Goal: Task Accomplishment & Management: Manage account settings

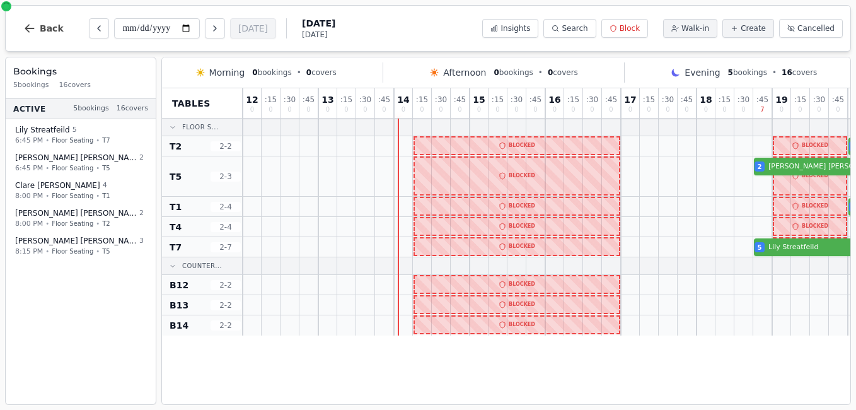
scroll to position [0, 281]
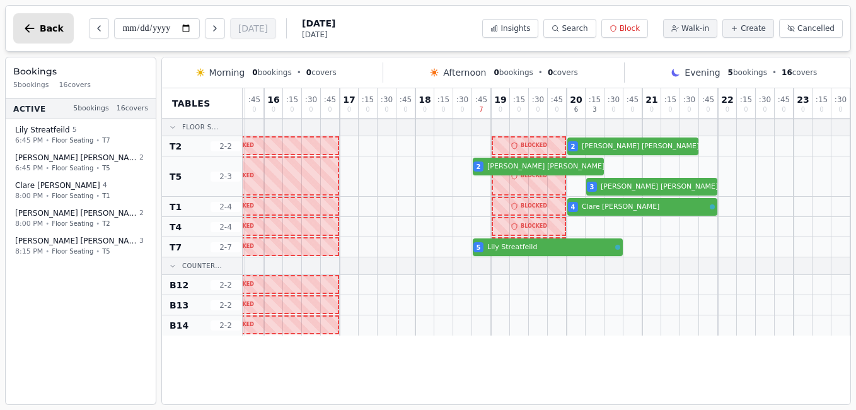
click at [36, 30] on button "Back" at bounding box center [43, 28] width 60 height 30
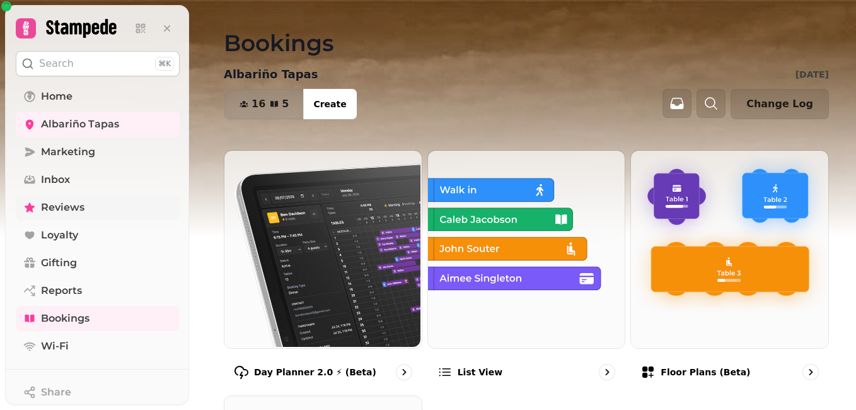
click at [54, 208] on span "Reviews" at bounding box center [62, 207] width 43 height 15
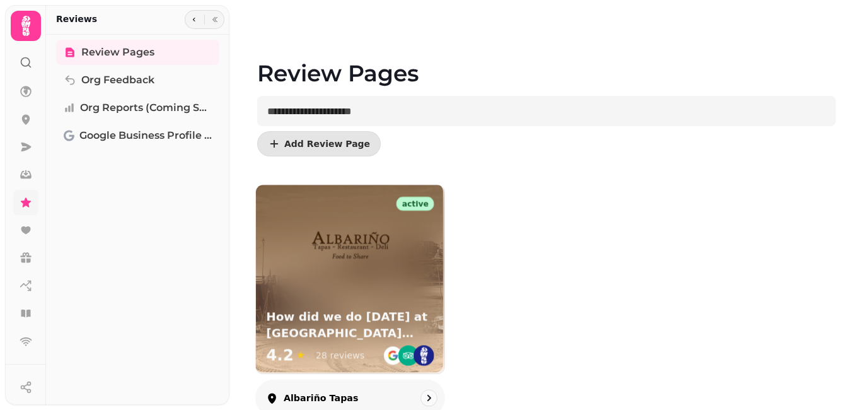
click at [340, 318] on h3 "How did we do [DATE] at [GEOGRAPHIC_DATA] tapas?" at bounding box center [350, 325] width 168 height 32
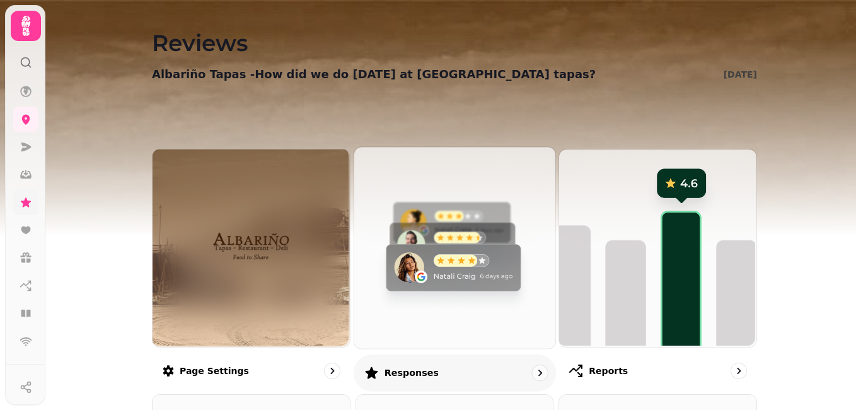
click at [386, 300] on img at bounding box center [452, 246] width 201 height 201
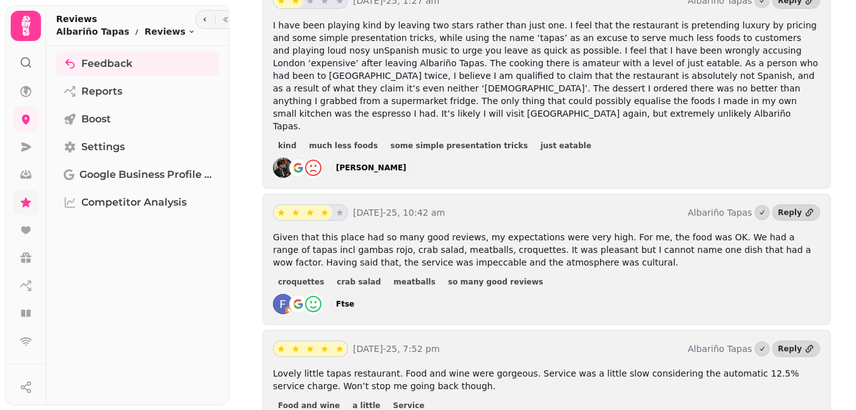
scroll to position [605, 0]
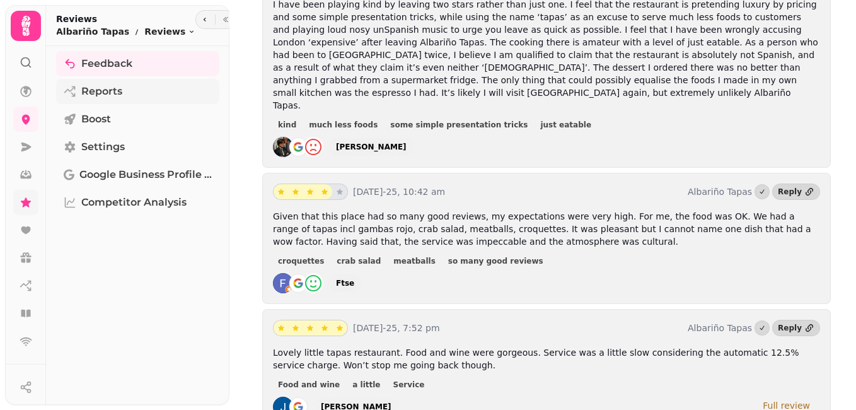
click at [98, 95] on span "Reports" at bounding box center [101, 91] width 41 height 15
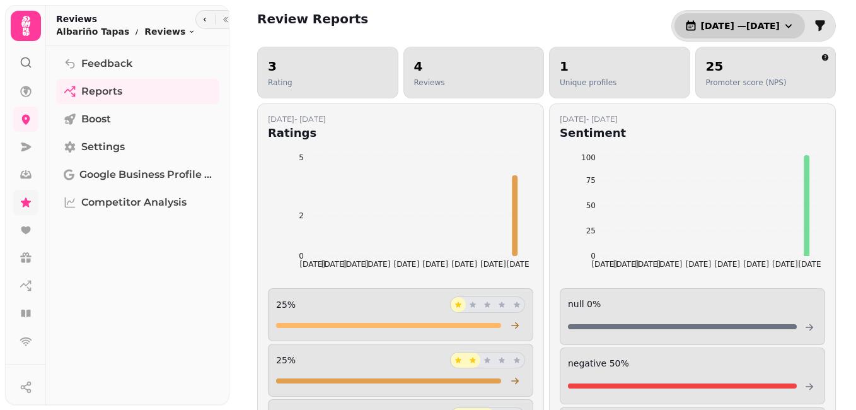
click at [785, 26] on icon "button" at bounding box center [788, 26] width 6 height 4
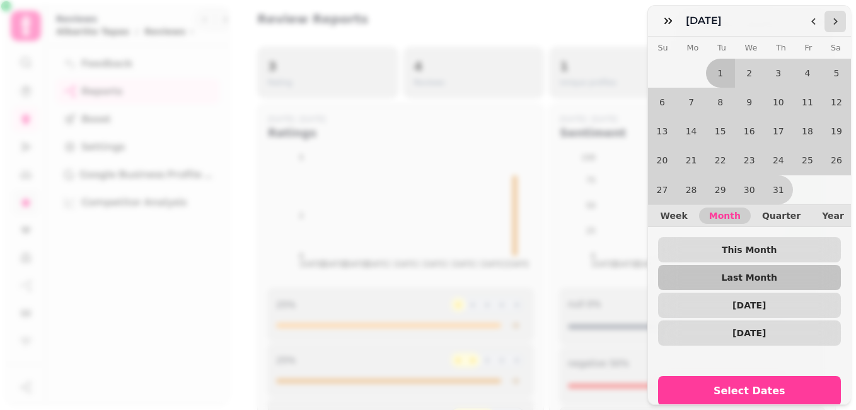
click at [837, 19] on icon "Go to the Next Month" at bounding box center [835, 21] width 10 height 10
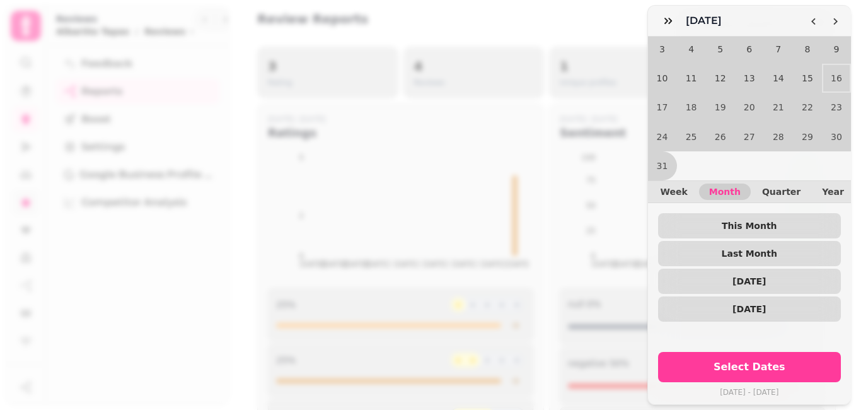
scroll to position [55, 0]
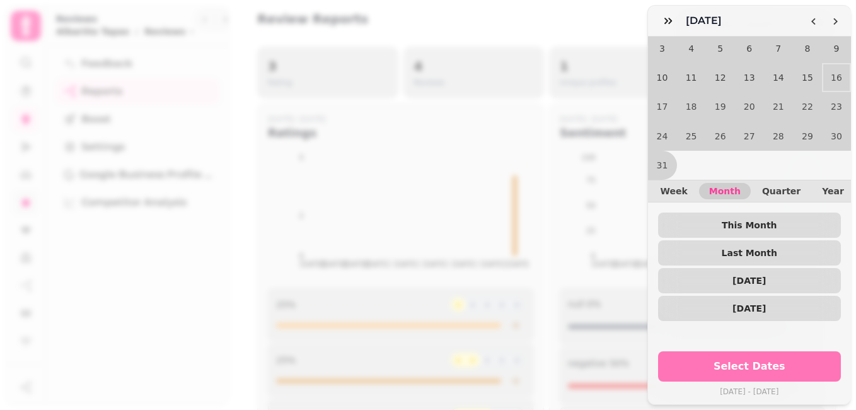
click at [752, 361] on span "Select Dates" at bounding box center [749, 366] width 153 height 10
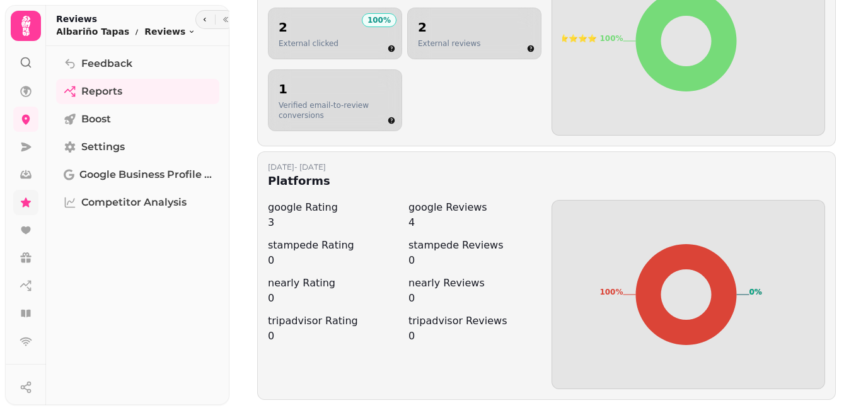
scroll to position [910, 0]
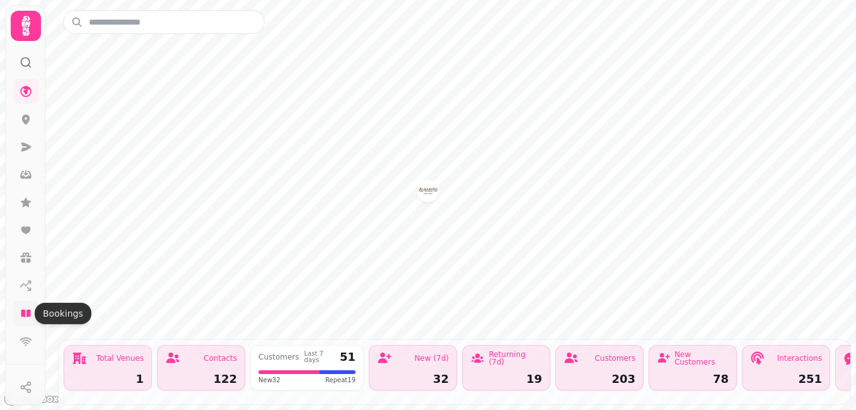
click at [28, 314] on icon at bounding box center [25, 313] width 9 height 8
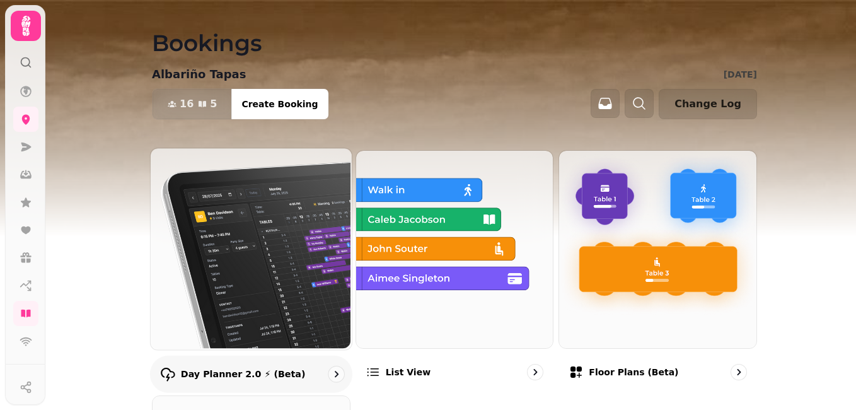
click at [215, 190] on img at bounding box center [249, 247] width 201 height 201
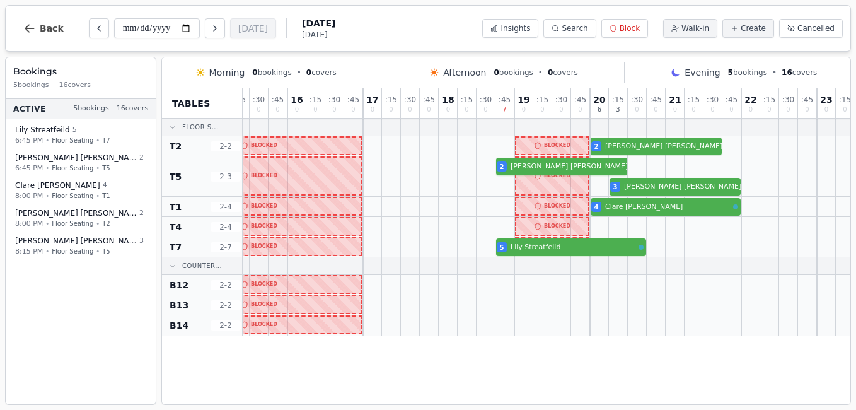
scroll to position [0, 281]
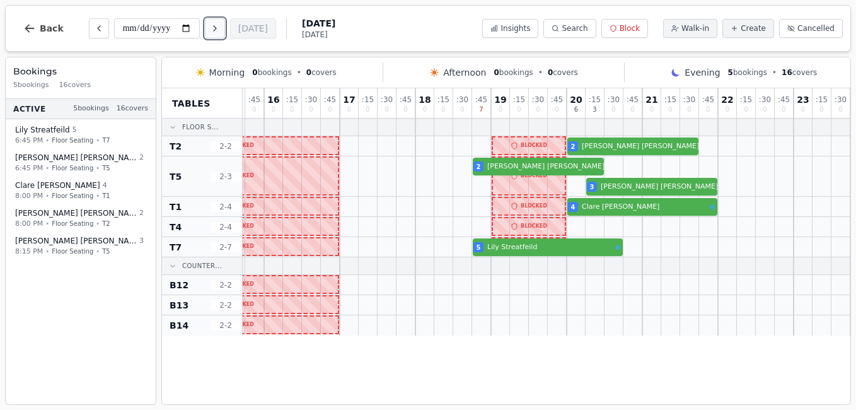
click at [212, 23] on icon "Next day" at bounding box center [215, 28] width 10 height 10
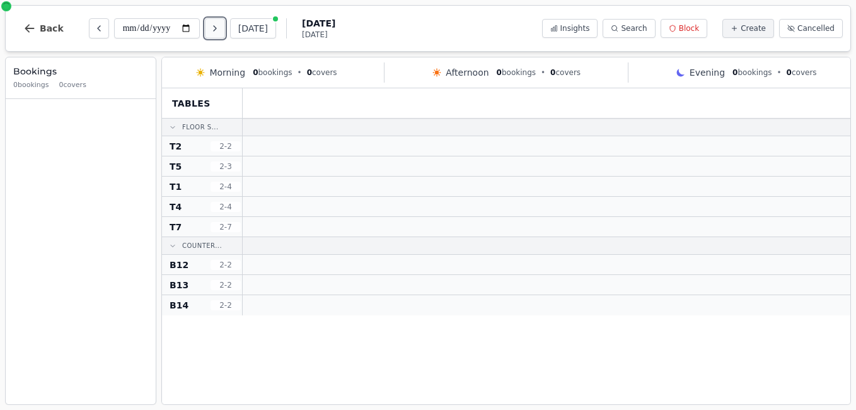
scroll to position [0, 0]
click at [212, 23] on icon "Next day" at bounding box center [215, 28] width 10 height 10
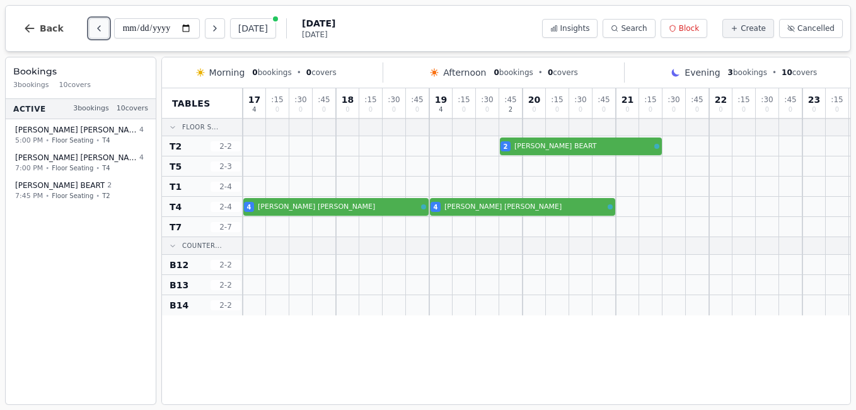
click at [94, 25] on icon "Previous day" at bounding box center [99, 28] width 10 height 10
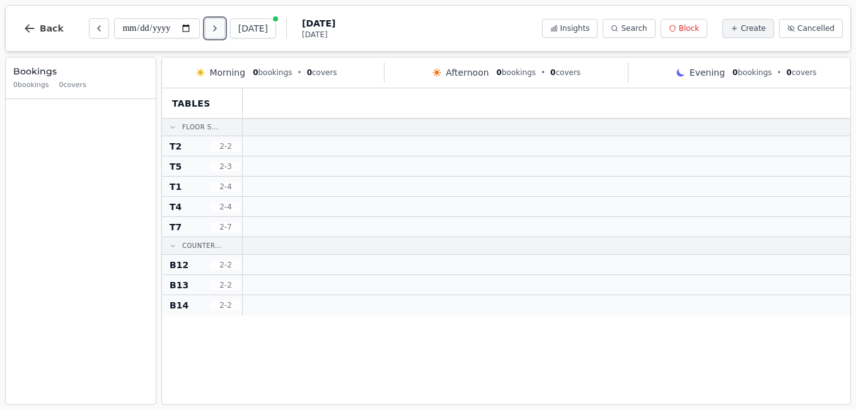
click at [212, 34] on button "Next day" at bounding box center [215, 28] width 20 height 20
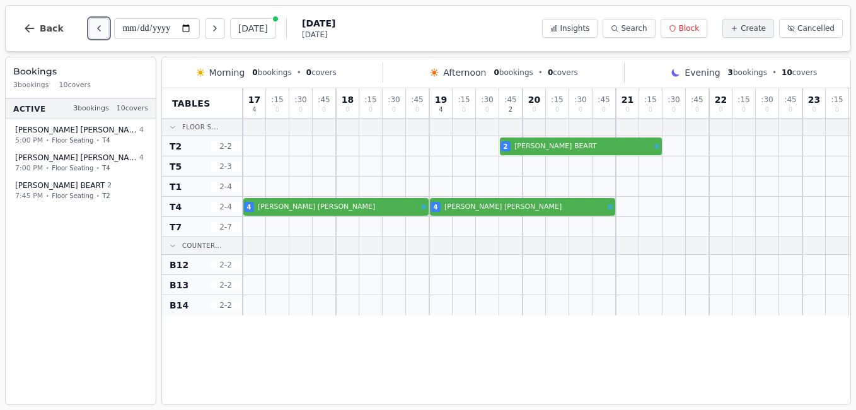
click at [96, 35] on button "Previous day" at bounding box center [99, 28] width 20 height 20
click at [99, 31] on button "Previous day" at bounding box center [99, 28] width 20 height 20
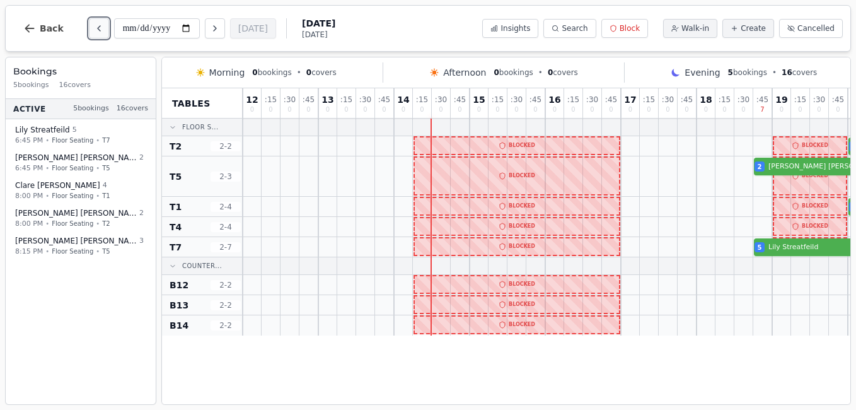
click at [94, 27] on icon "Previous day" at bounding box center [99, 28] width 10 height 10
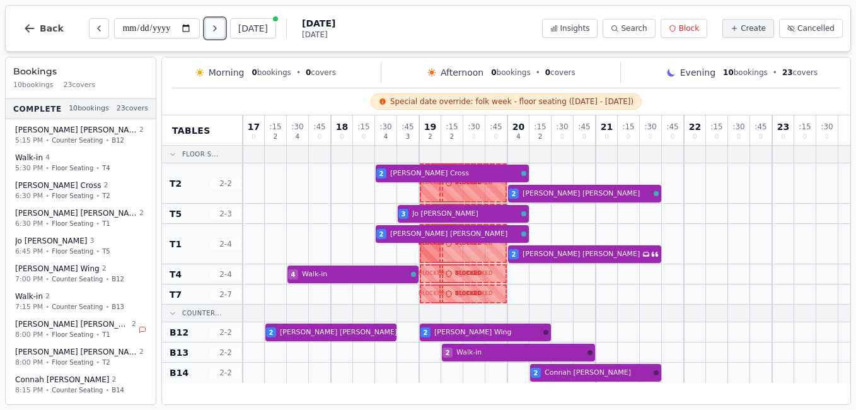
click at [222, 28] on button "Next day" at bounding box center [215, 28] width 20 height 20
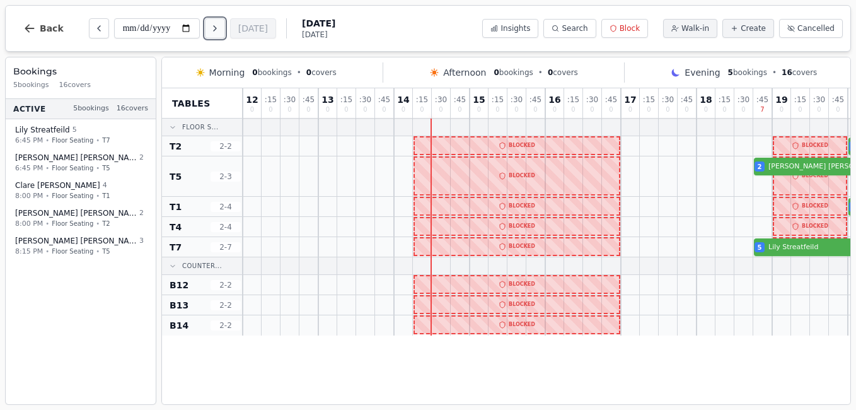
click at [217, 28] on icon "Next day" at bounding box center [215, 28] width 10 height 10
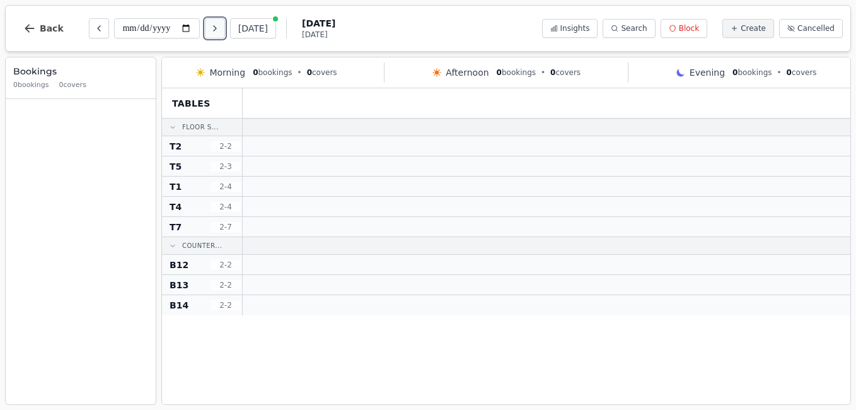
click at [224, 31] on button "Next day" at bounding box center [215, 28] width 20 height 20
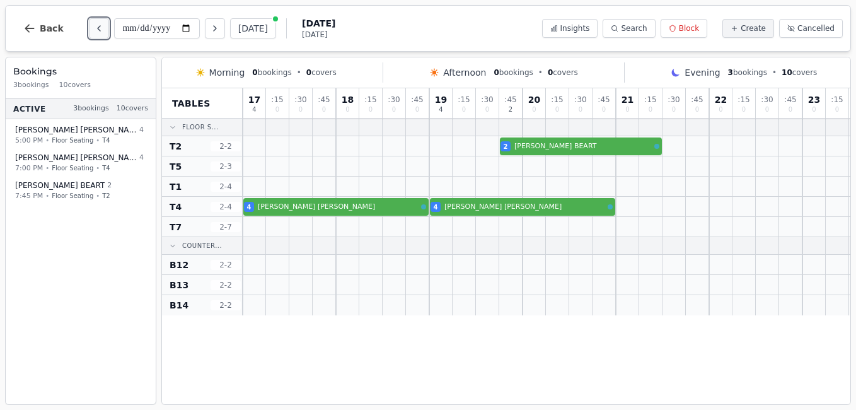
click at [89, 35] on button "Previous day" at bounding box center [99, 28] width 20 height 20
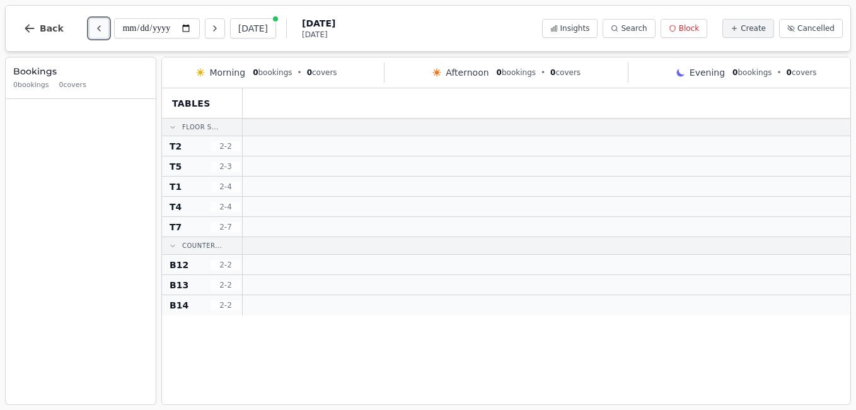
click at [94, 24] on icon "Previous day" at bounding box center [99, 28] width 10 height 10
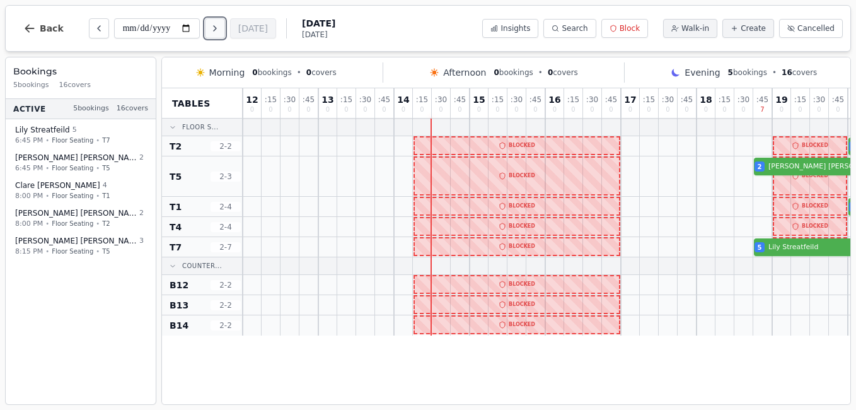
click at [217, 26] on icon "Next day" at bounding box center [215, 28] width 10 height 10
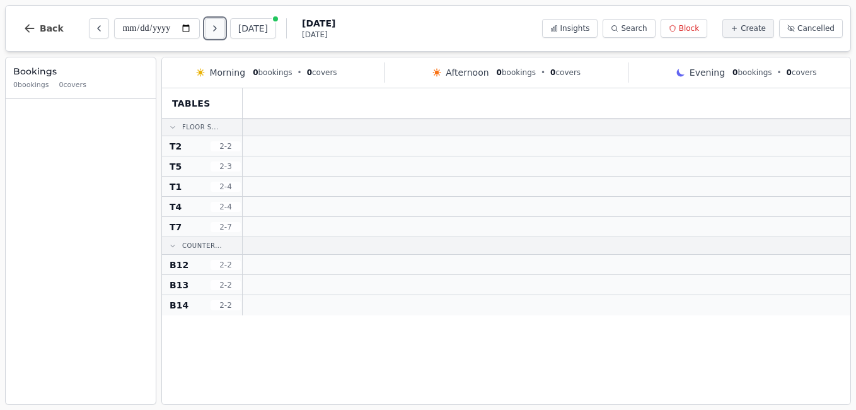
click at [219, 32] on icon "Next day" at bounding box center [215, 28] width 10 height 10
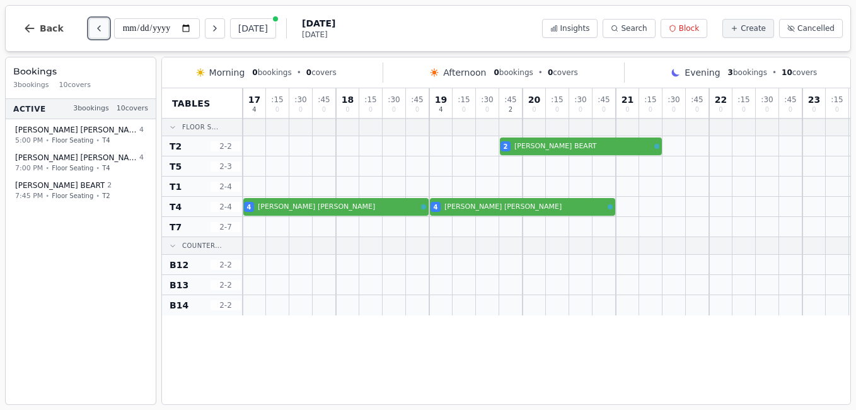
click at [95, 20] on button "Previous day" at bounding box center [99, 28] width 20 height 20
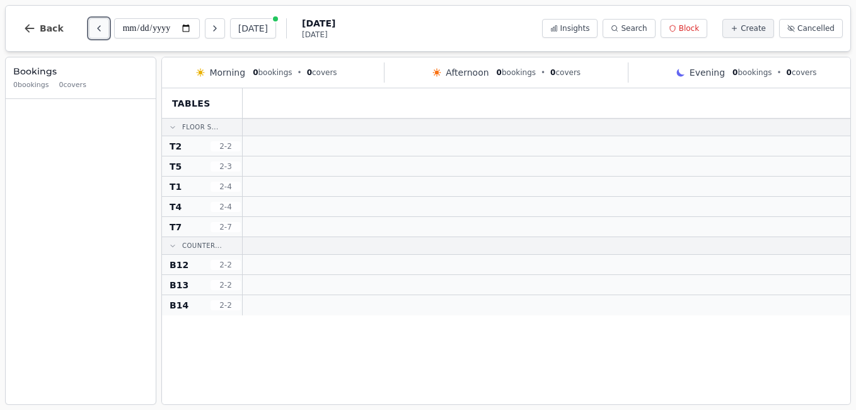
click at [98, 30] on icon "Previous day" at bounding box center [99, 28] width 3 height 5
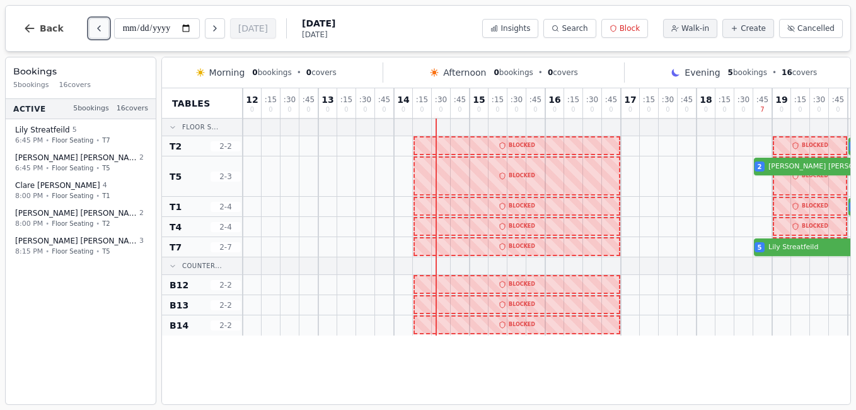
click at [95, 20] on button "Previous day" at bounding box center [99, 28] width 20 height 20
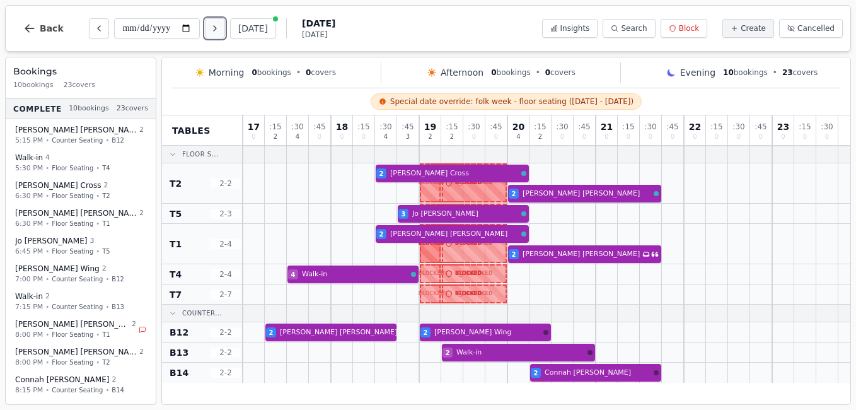
click at [219, 37] on button "Next day" at bounding box center [215, 28] width 20 height 20
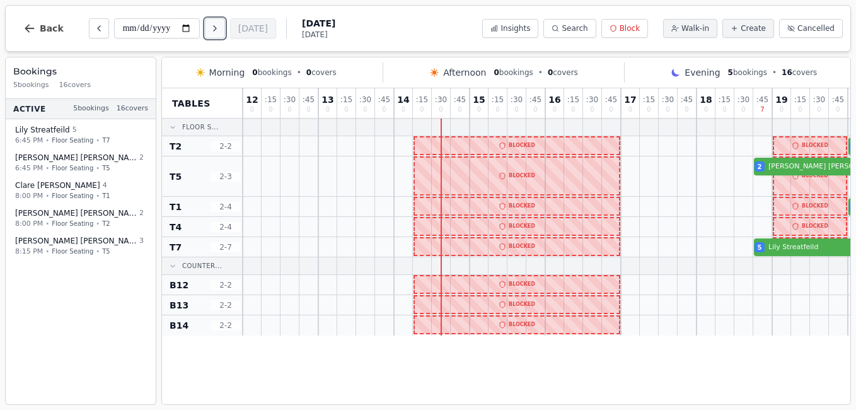
click at [220, 21] on button "Next day" at bounding box center [215, 28] width 20 height 20
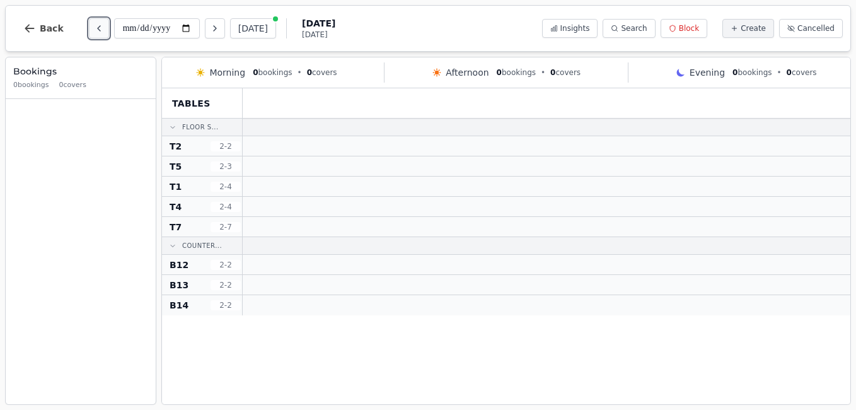
click at [100, 21] on button "Previous day" at bounding box center [99, 28] width 20 height 20
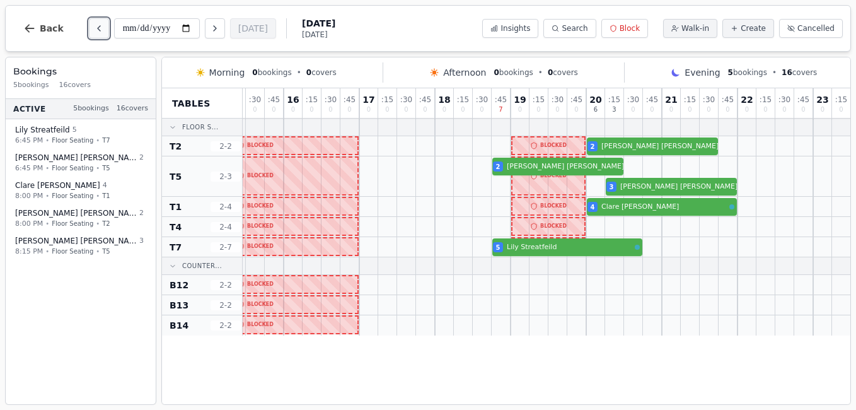
scroll to position [0, 281]
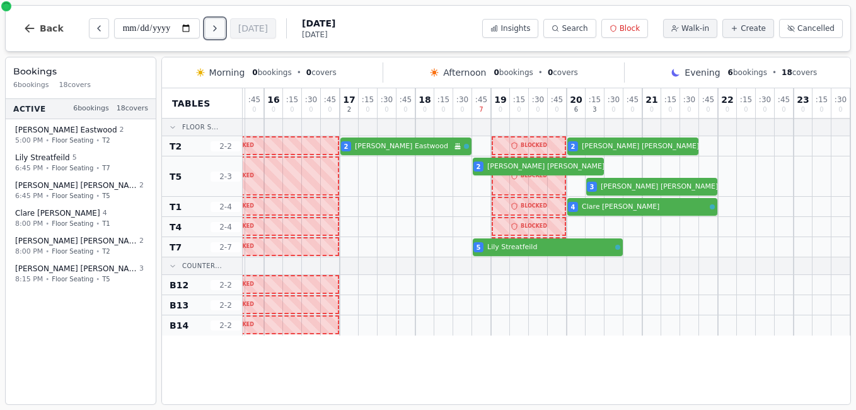
click at [219, 28] on icon "Next day" at bounding box center [215, 28] width 10 height 10
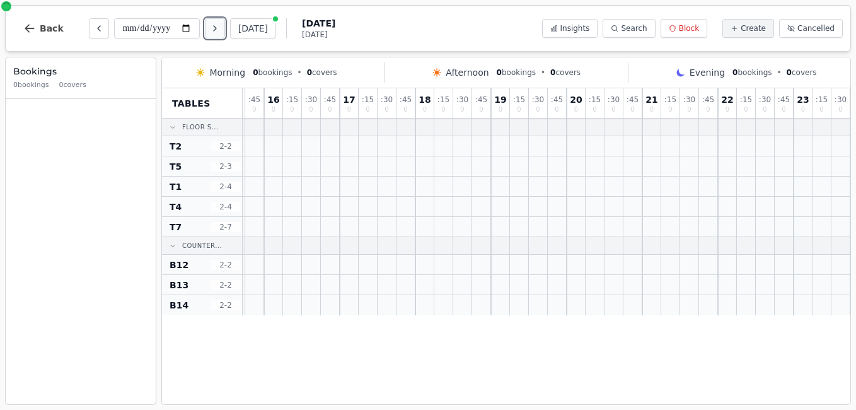
scroll to position [0, 0]
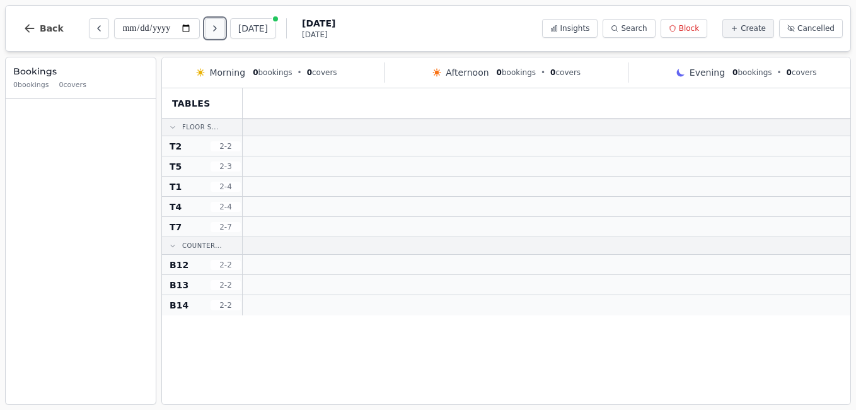
click at [219, 28] on icon "Next day" at bounding box center [215, 28] width 10 height 10
type input "**********"
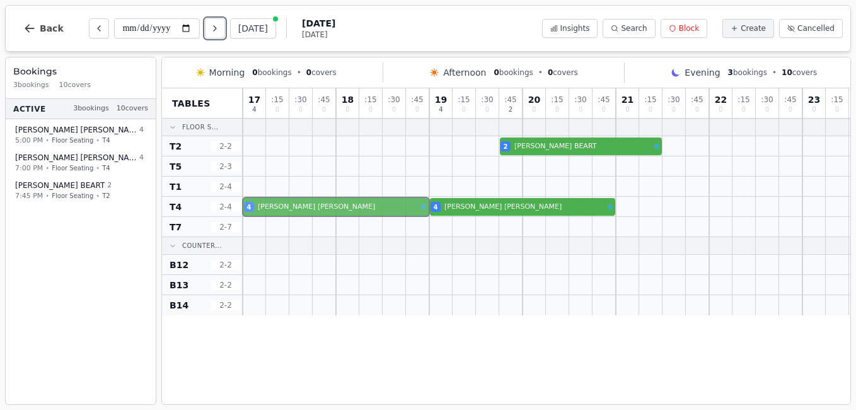
click at [343, 206] on div "4 Holly Powell 4 Louisa Symington-Mills" at bounding box center [546, 207] width 607 height 20
select select "****"
select select "*"
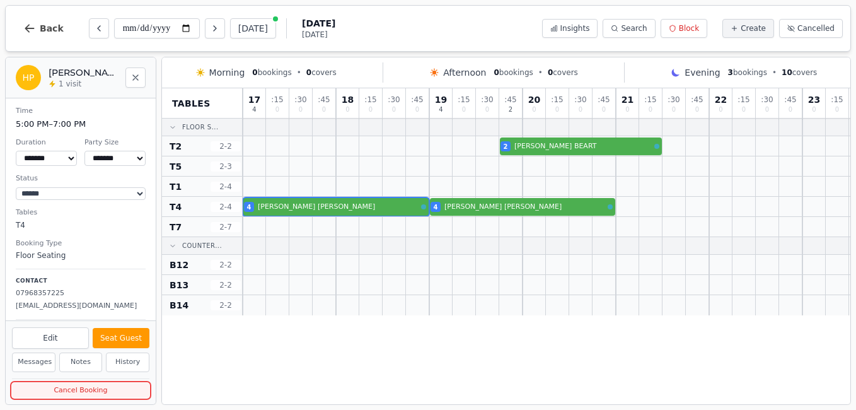
click at [73, 396] on button "Cancel Booking" at bounding box center [80, 390] width 137 height 16
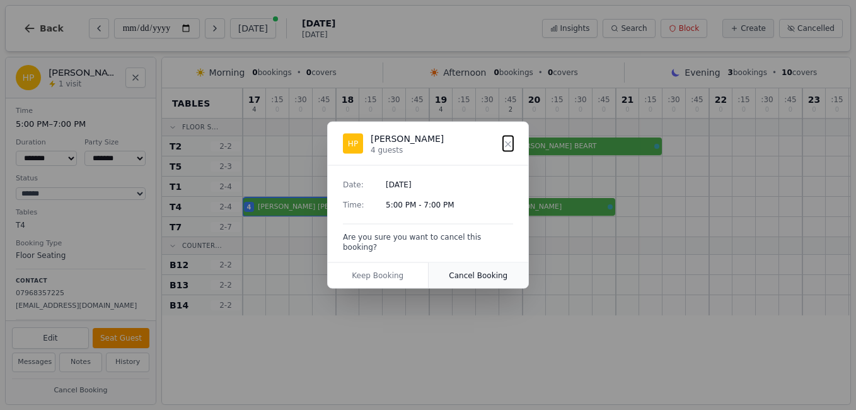
click at [456, 275] on button "Cancel Booking" at bounding box center [478, 275] width 100 height 25
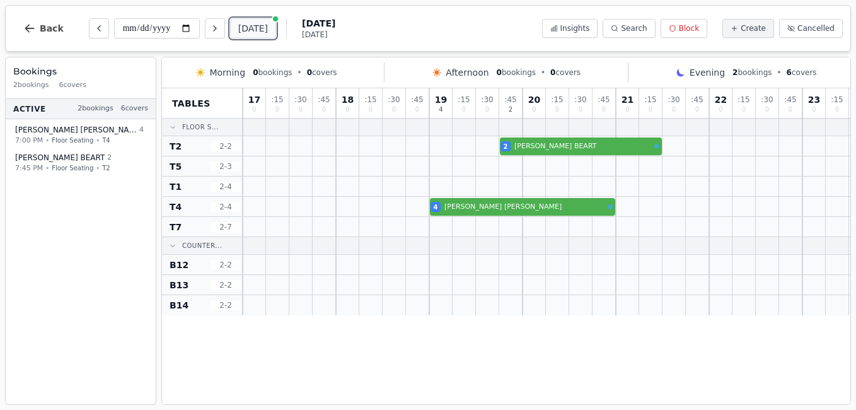
click at [245, 32] on button "[DATE]" at bounding box center [253, 28] width 46 height 20
type input "**********"
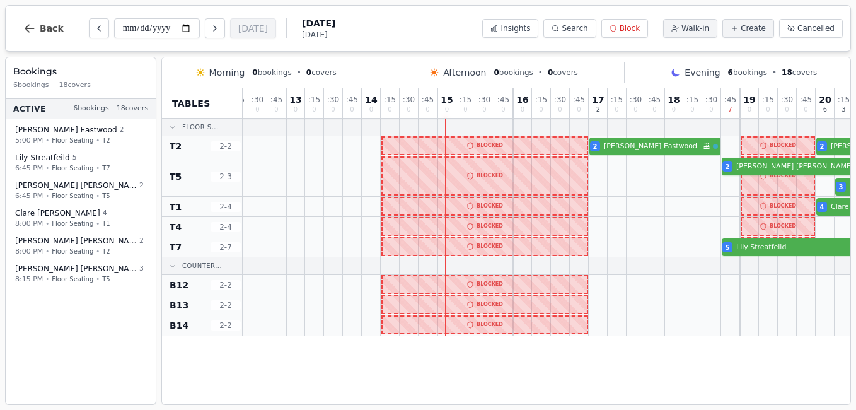
scroll to position [0, 90]
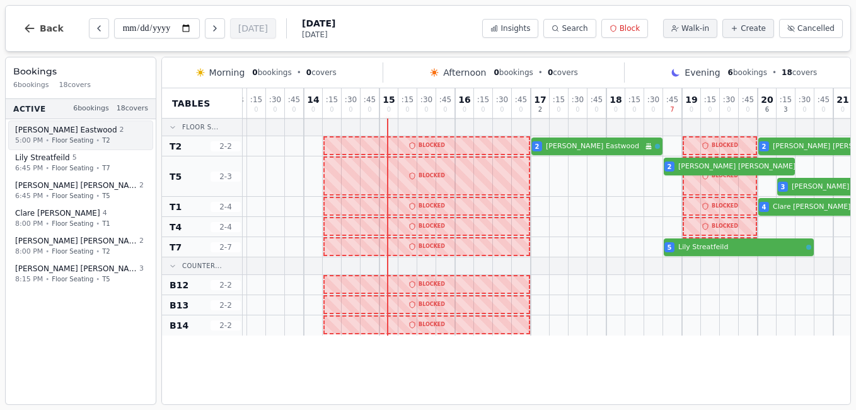
click at [50, 133] on span "Rosie Eastwood" at bounding box center [66, 130] width 102 height 10
select select "****"
select select "*"
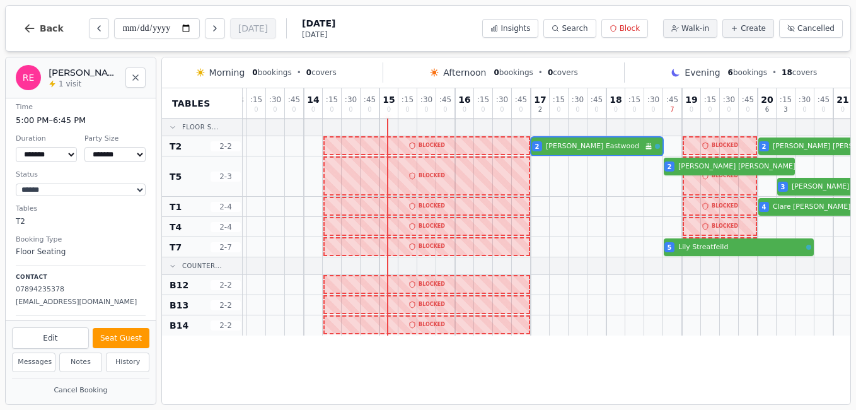
scroll to position [0, 0]
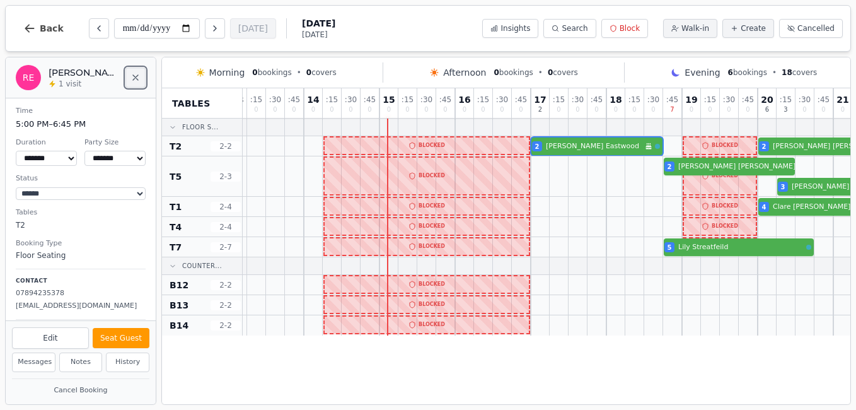
click at [137, 85] on button "Close" at bounding box center [135, 77] width 20 height 20
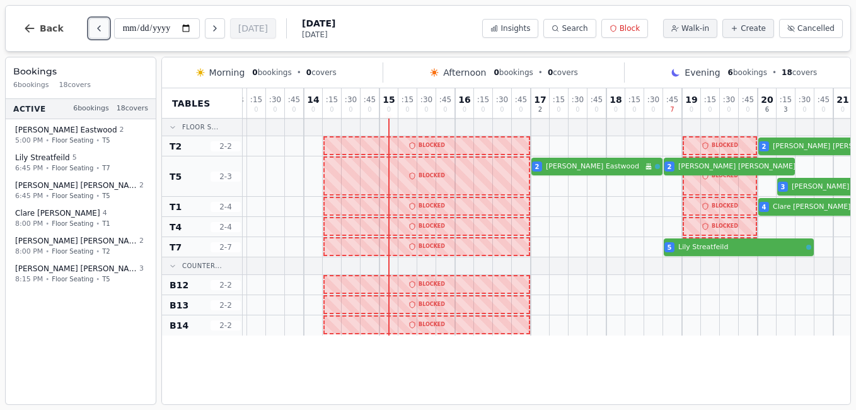
click at [89, 23] on button "Previous day" at bounding box center [99, 28] width 20 height 20
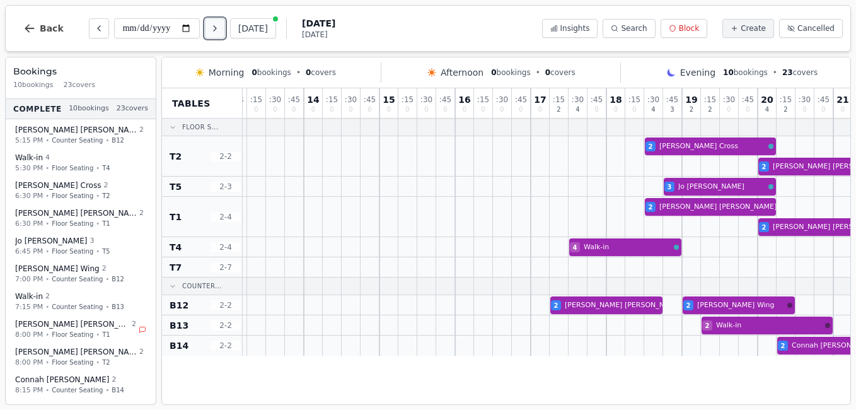
click at [222, 32] on button "Next day" at bounding box center [215, 28] width 20 height 20
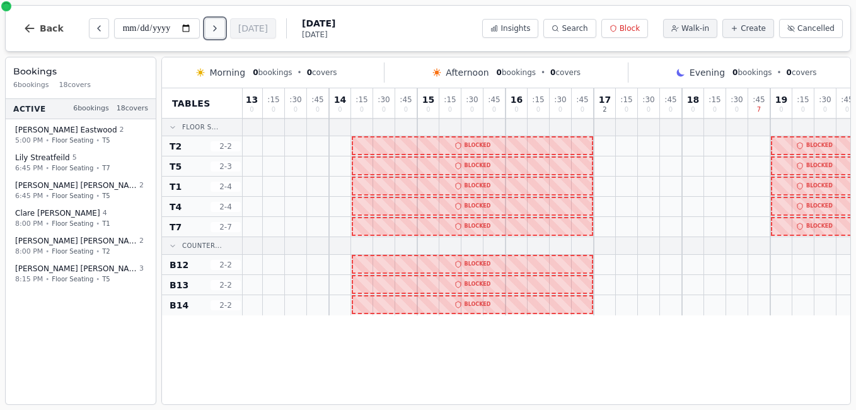
type input "**********"
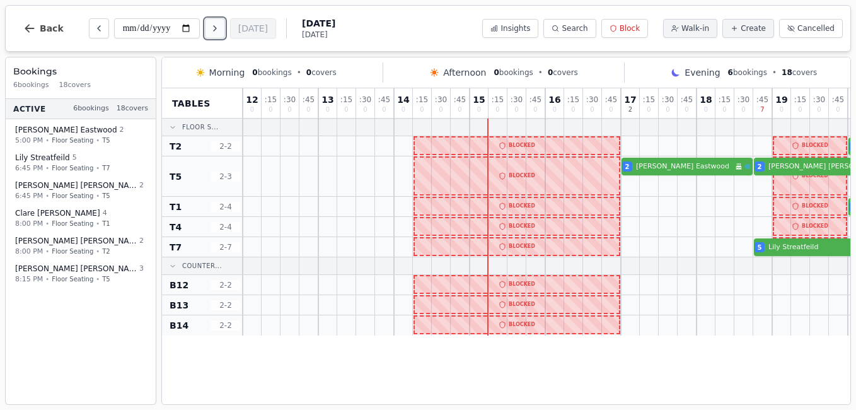
click at [205, 18] on button "Next day" at bounding box center [215, 28] width 20 height 20
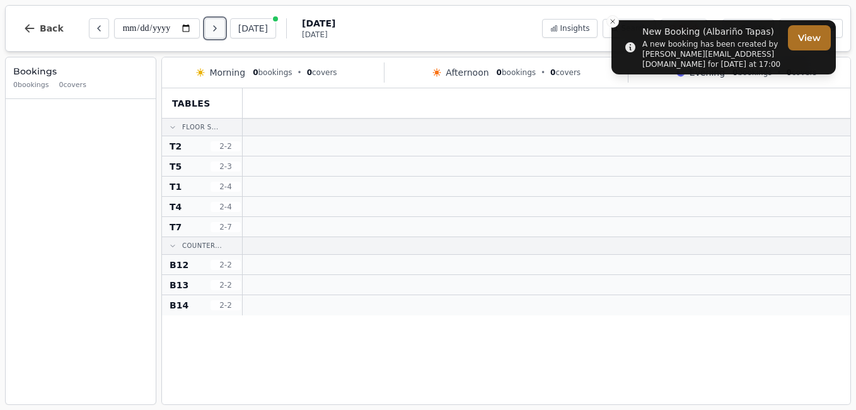
click at [214, 34] on button "Next day" at bounding box center [215, 28] width 20 height 20
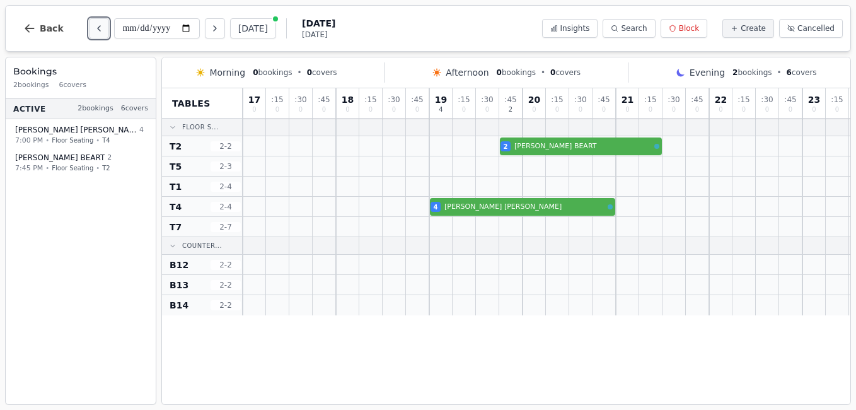
click at [98, 27] on icon "Previous day" at bounding box center [99, 28] width 10 height 10
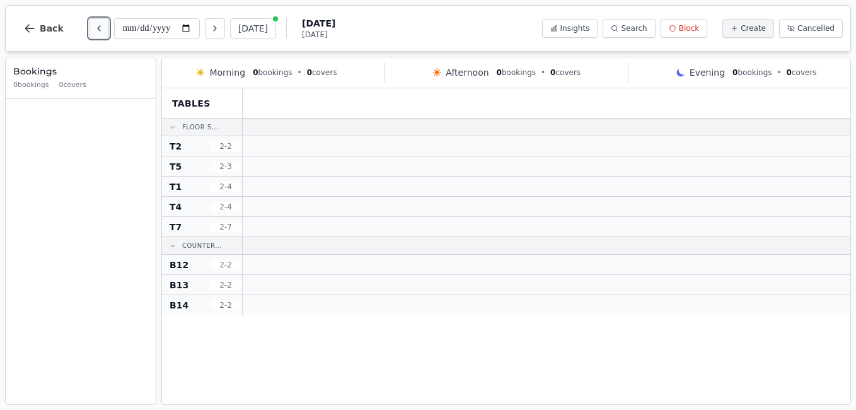
click at [98, 27] on icon "Previous day" at bounding box center [99, 28] width 10 height 10
type input "**********"
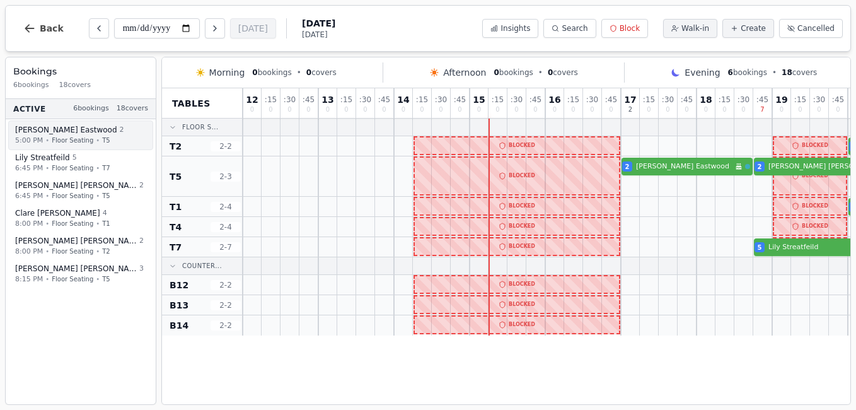
click at [46, 130] on span "Rosie Eastwood" at bounding box center [66, 130] width 102 height 10
select select "****"
select select "*"
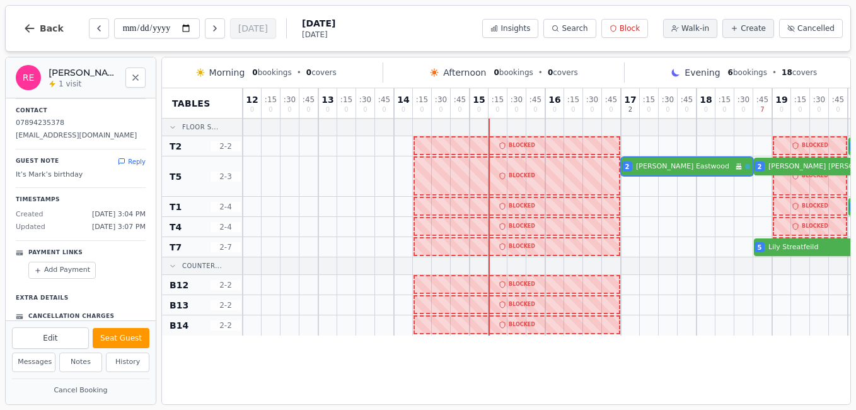
scroll to position [195, 0]
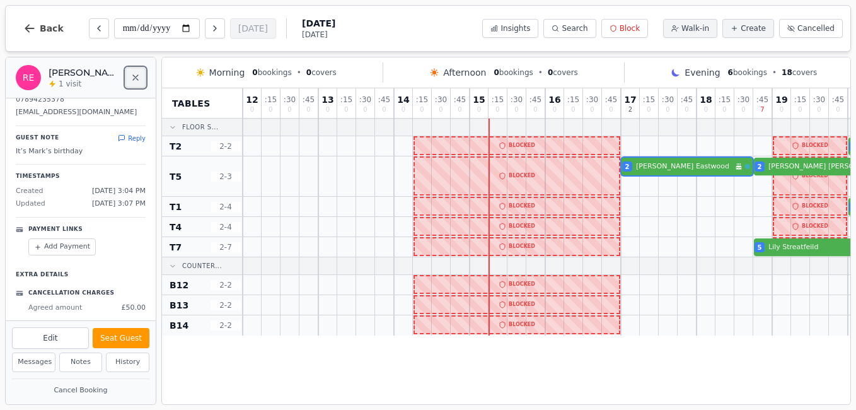
click at [135, 79] on icon "Close" at bounding box center [135, 77] width 10 height 10
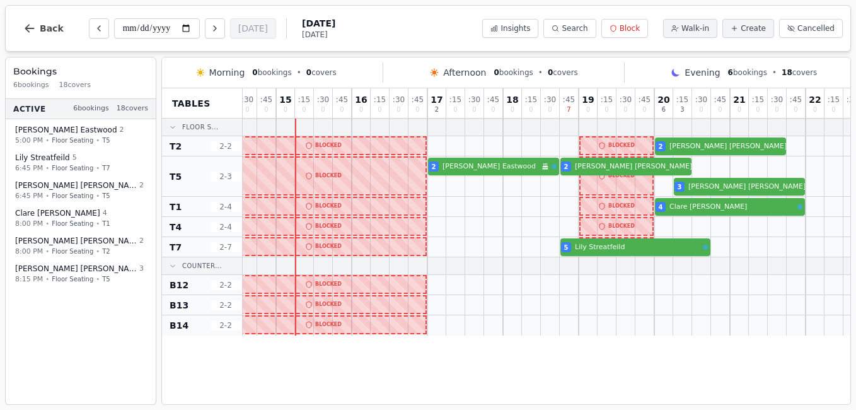
scroll to position [0, 281]
